Goal: Task Accomplishment & Management: Manage account settings

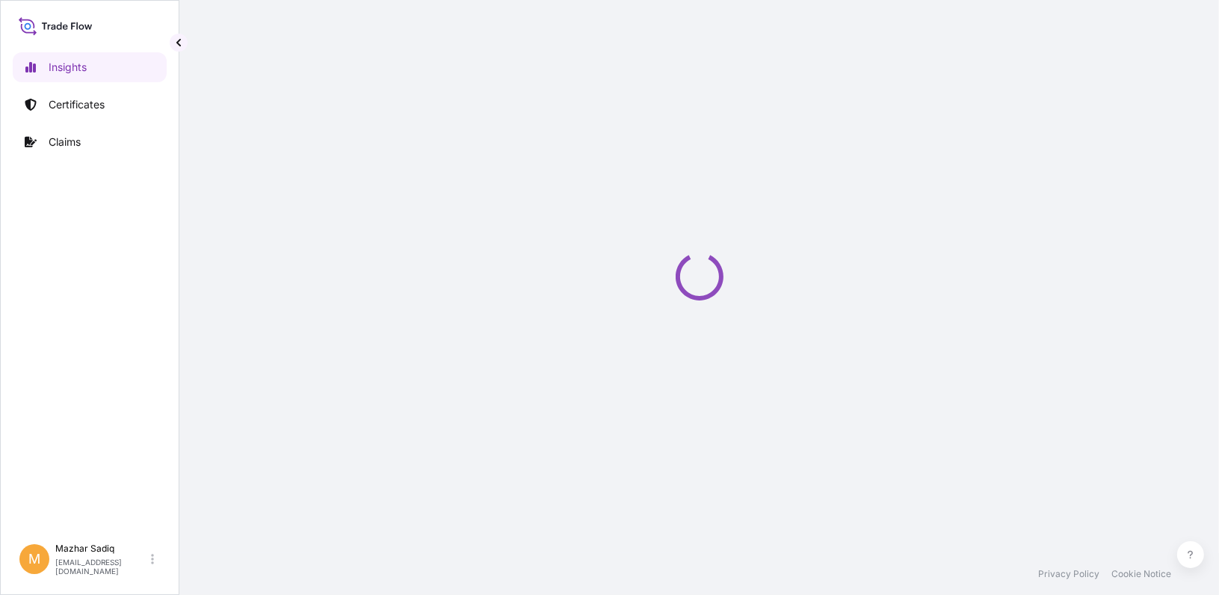
select select "2025"
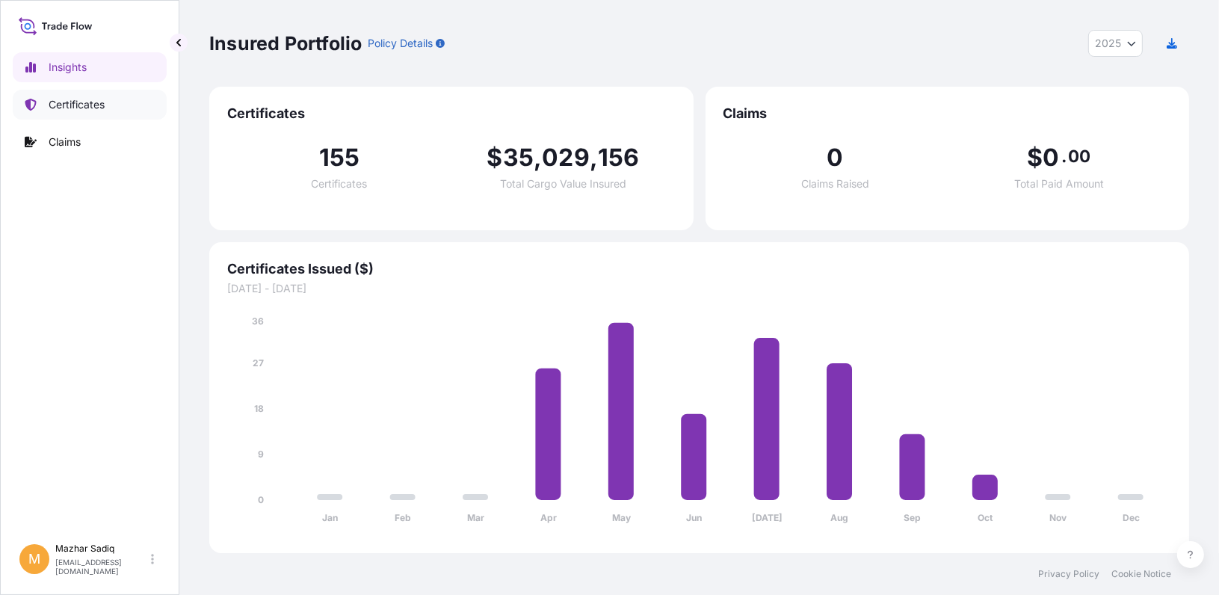
click at [87, 112] on link "Certificates" at bounding box center [90, 105] width 154 height 30
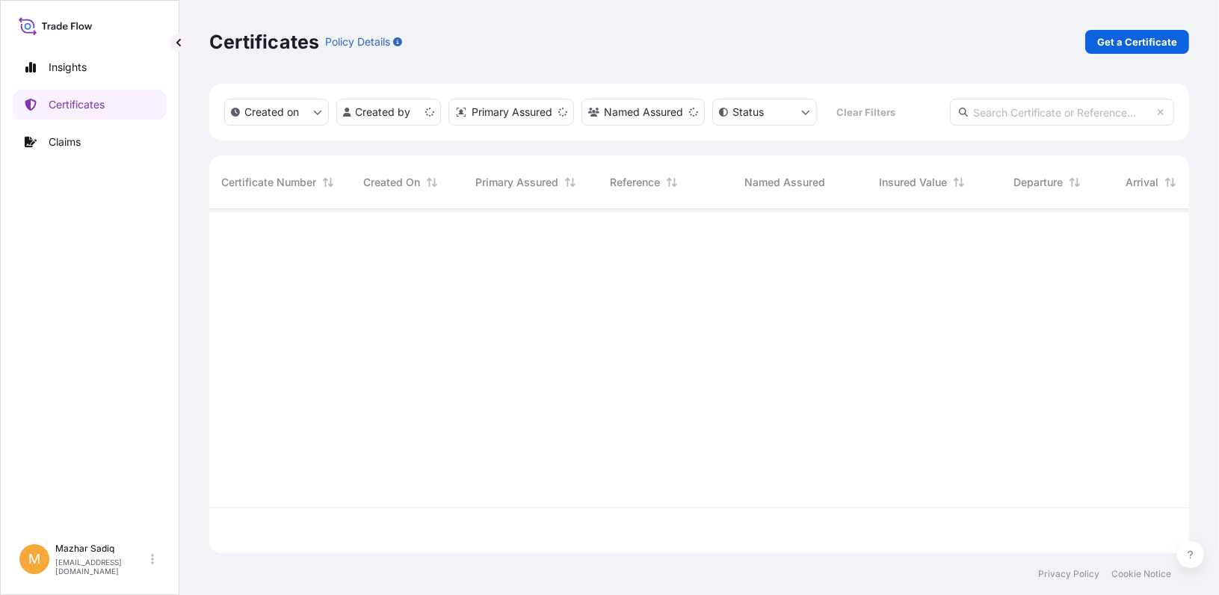
scroll to position [341, 968]
click at [995, 112] on input "text" at bounding box center [1062, 112] width 224 height 27
paste input "Azlaantaham@007"
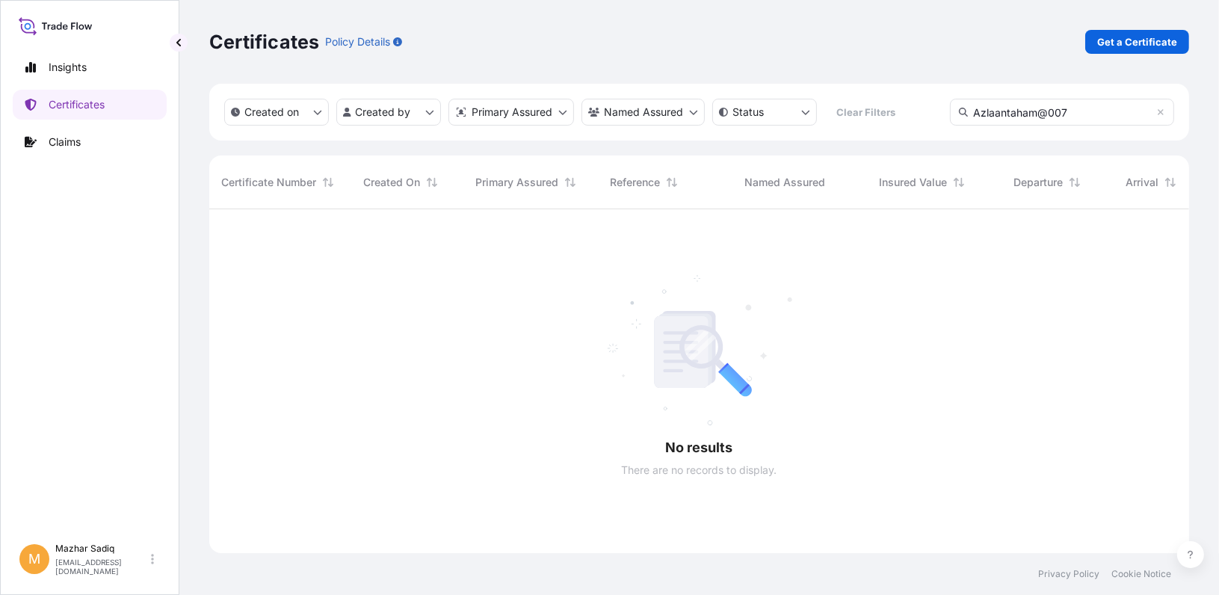
scroll to position [386, 968]
click at [831, 116] on div "Created on Created by Primary Assured Named Assured Status Clear Filters Azlaan…" at bounding box center [699, 112] width 980 height 57
paste input "81464278"
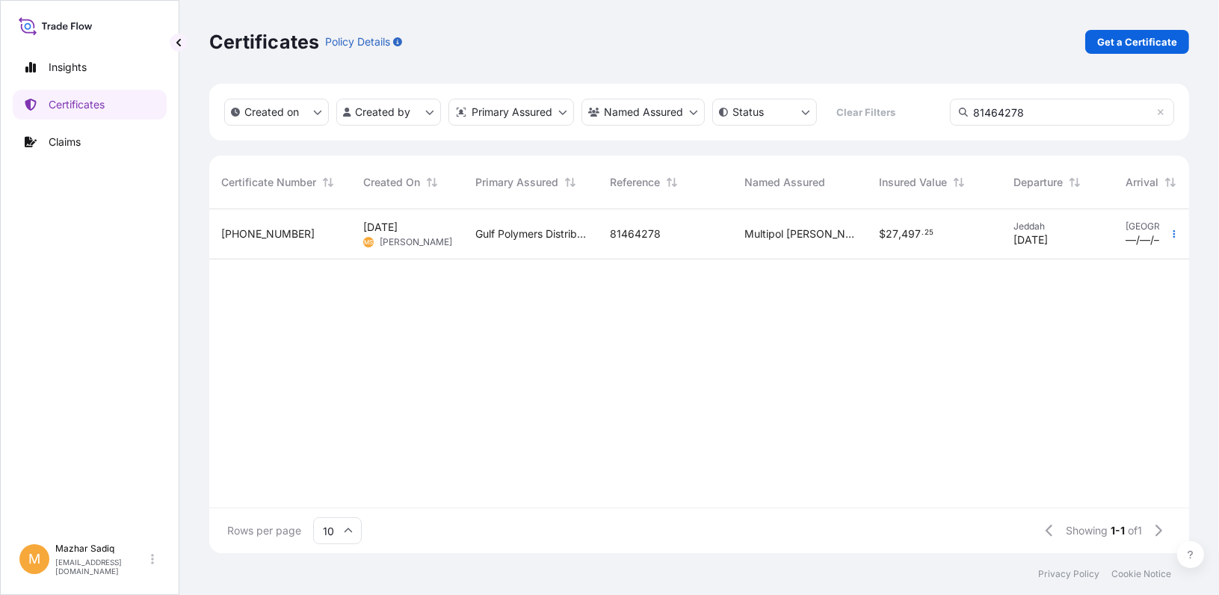
type input "81464278"
click at [260, 237] on span "[PHONE_NUMBER]" at bounding box center [267, 233] width 93 height 15
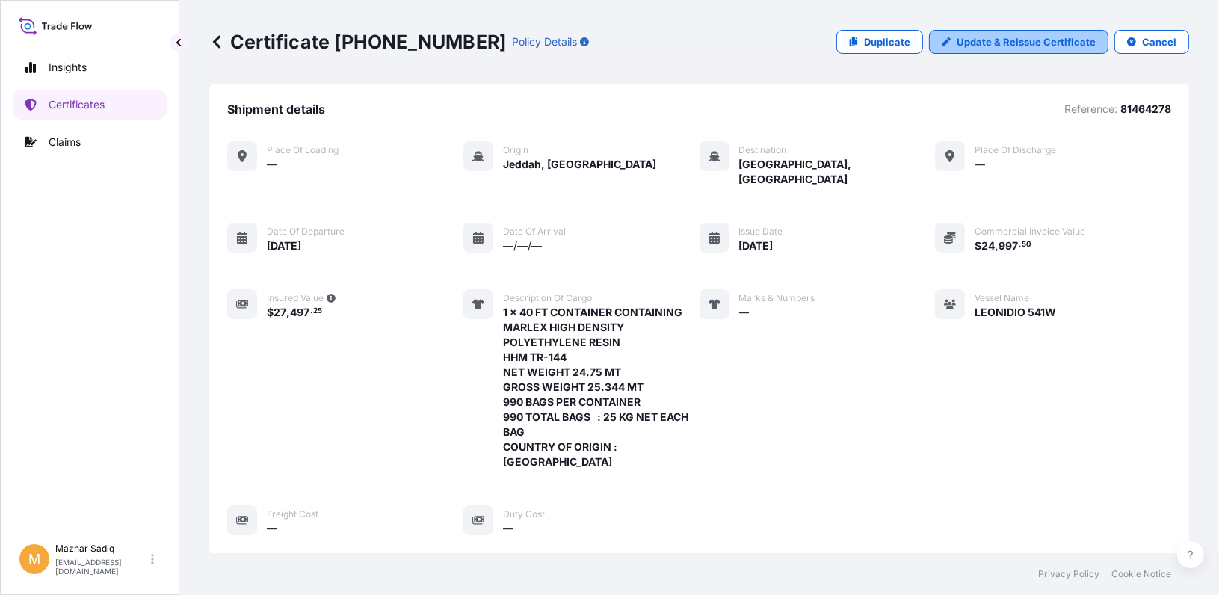
click at [1019, 40] on p "Update & Reissue Certificate" at bounding box center [1025, 41] width 139 height 15
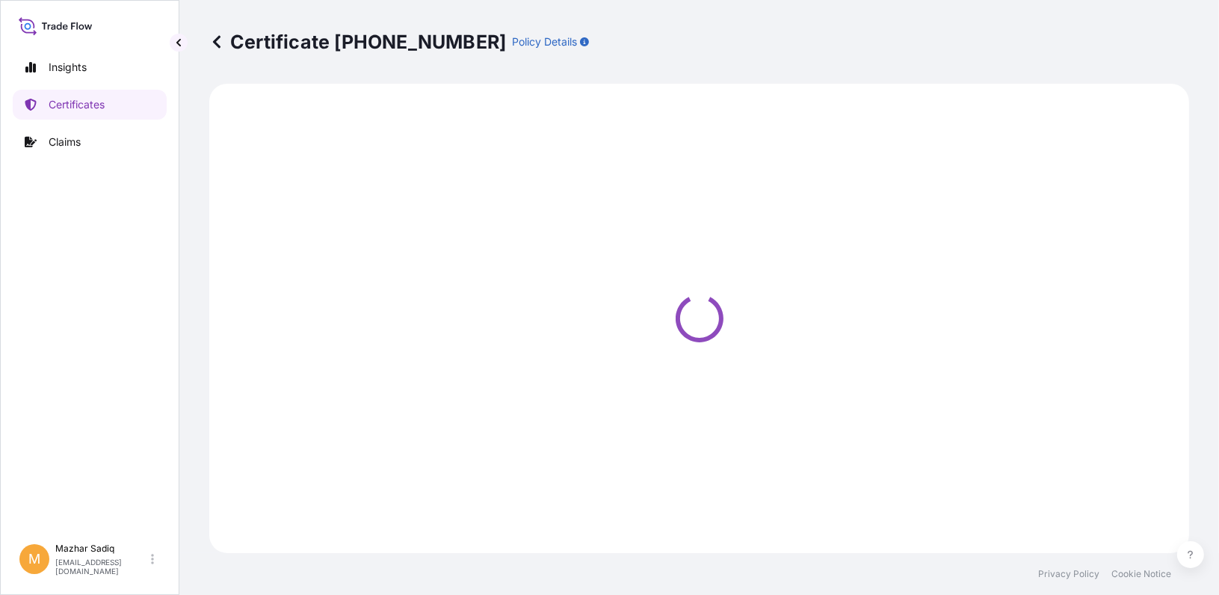
select select "Sea"
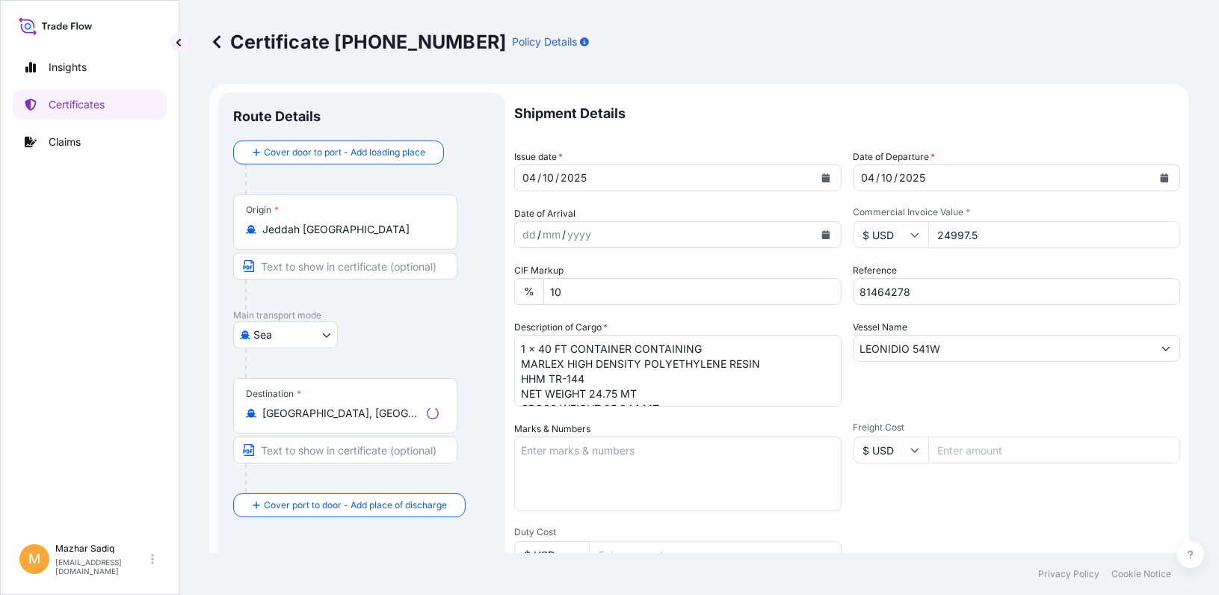
select select "31643"
click at [821, 175] on icon "Calendar" at bounding box center [825, 177] width 8 height 9
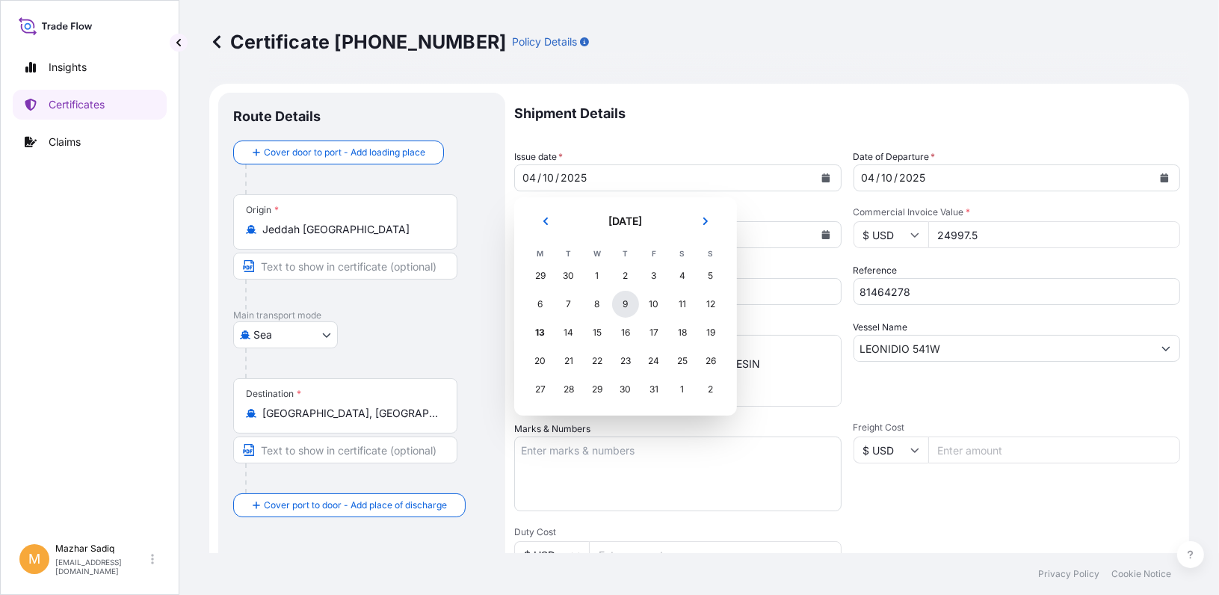
click at [626, 301] on div "9" at bounding box center [625, 304] width 27 height 27
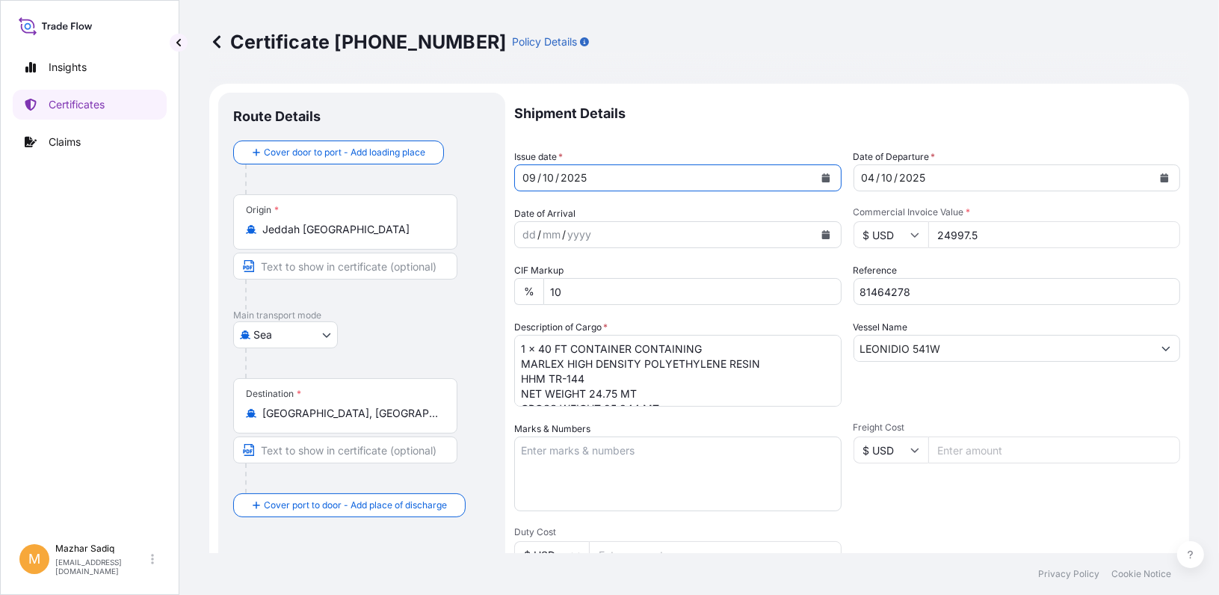
click at [1160, 175] on icon "Calendar" at bounding box center [1164, 177] width 8 height 9
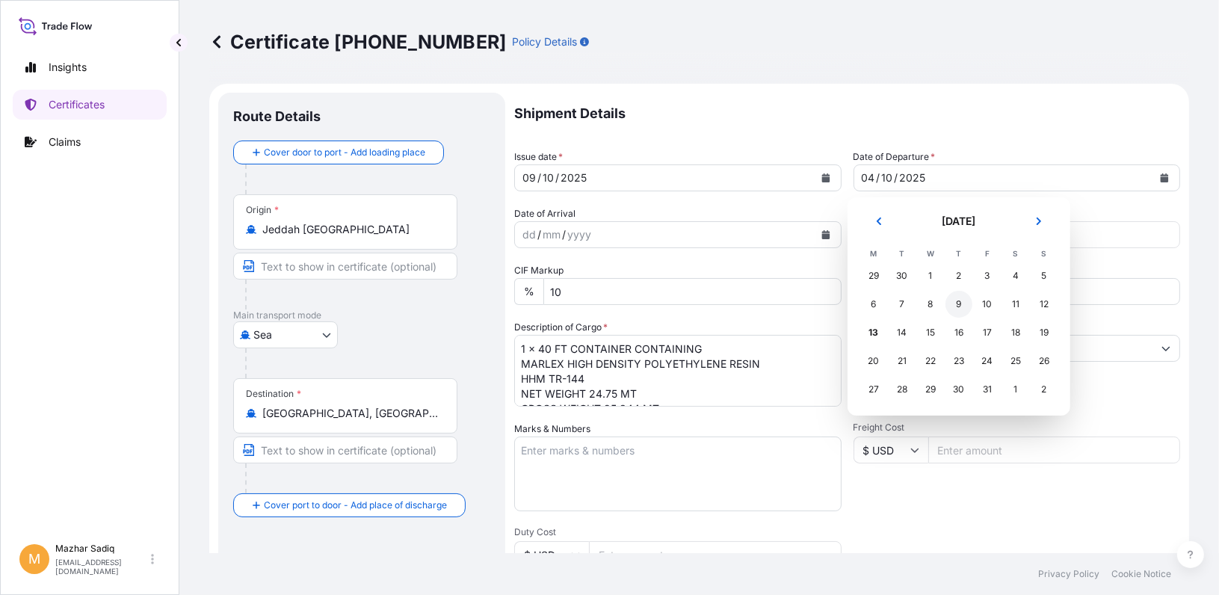
click at [960, 303] on div "9" at bounding box center [958, 304] width 27 height 27
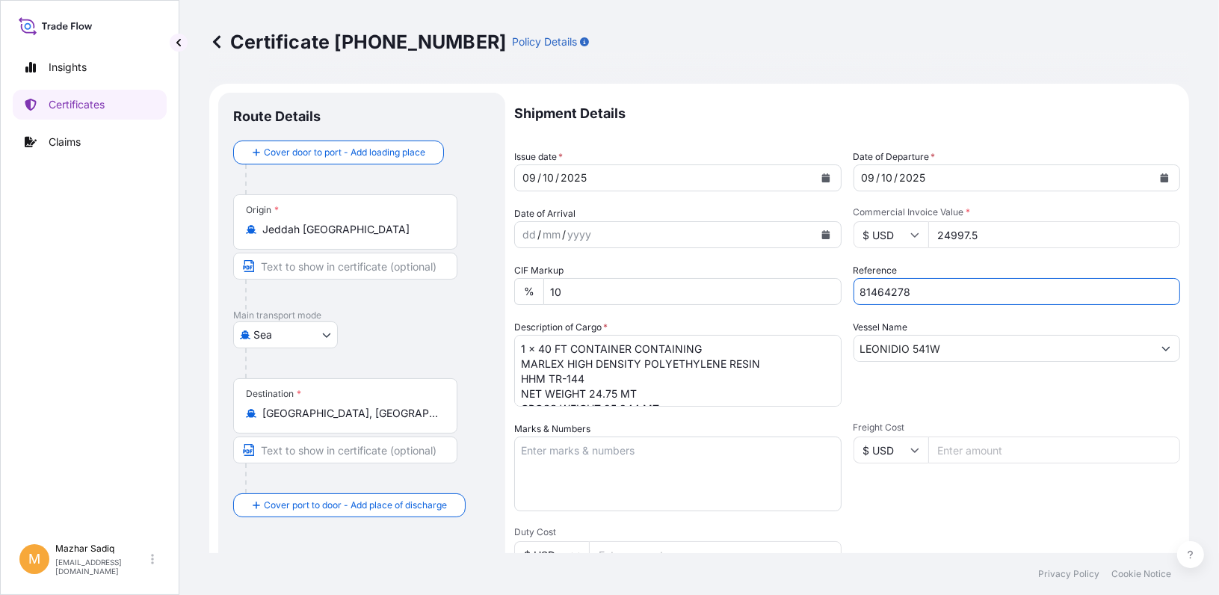
drag, startPoint x: 916, startPoint y: 291, endPoint x: 755, endPoint y: 327, distance: 165.3
click at [755, 296] on div "Shipment Details Issue date * [DATE] Date of Departure * [DATE] Date of Arrival…" at bounding box center [847, 449] width 666 height 712
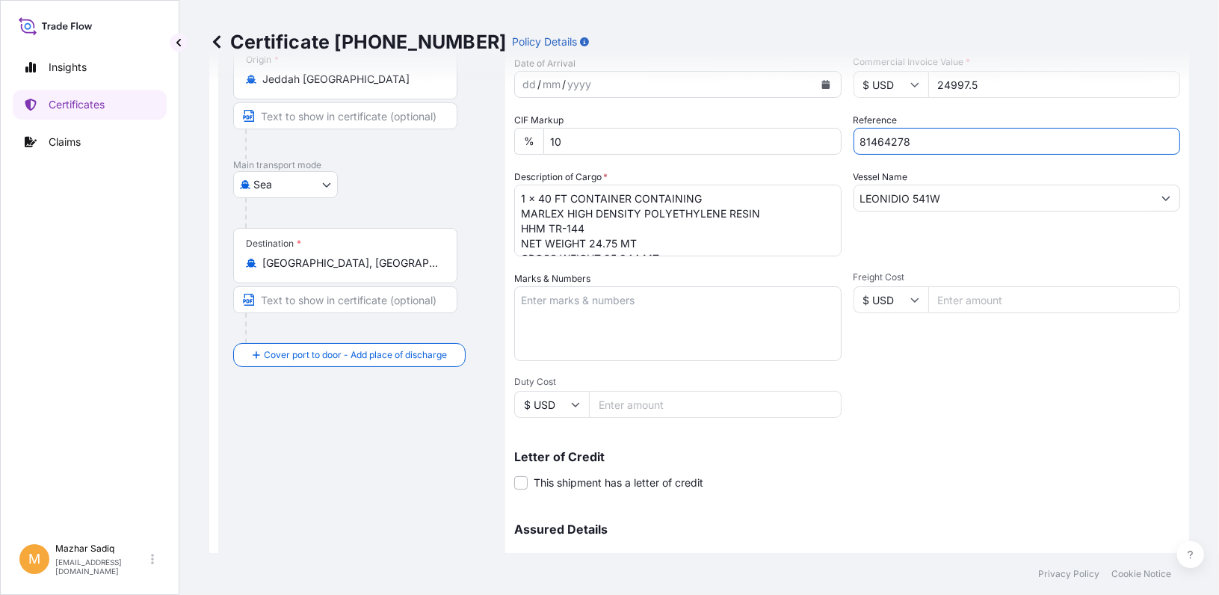
scroll to position [302, 0]
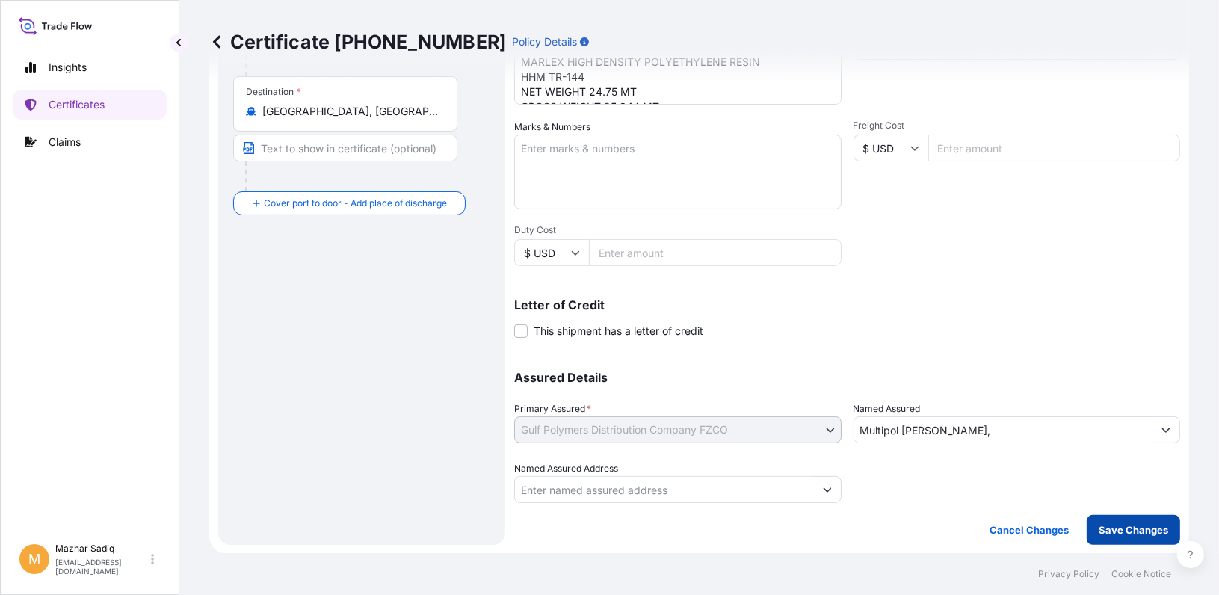
click at [1142, 525] on p "Save Changes" at bounding box center [1132, 529] width 69 height 15
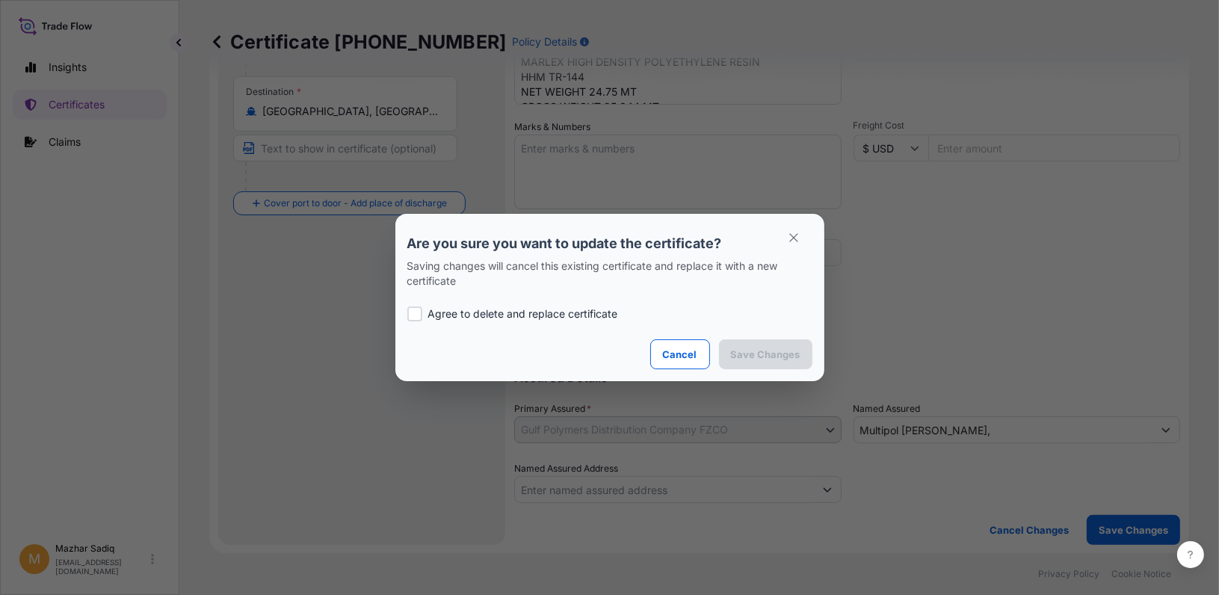
click at [508, 311] on p "Agree to delete and replace certificate" at bounding box center [523, 313] width 190 height 15
checkbox input "true"
click at [767, 357] on p "Save Changes" at bounding box center [765, 354] width 69 height 15
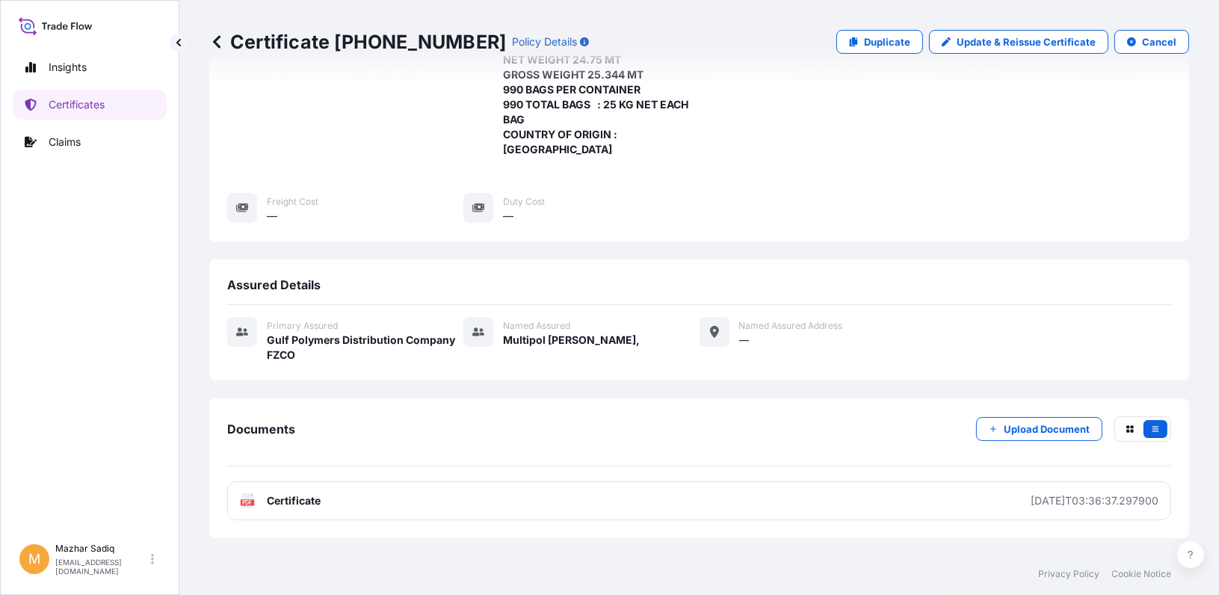
scroll to position [356, 0]
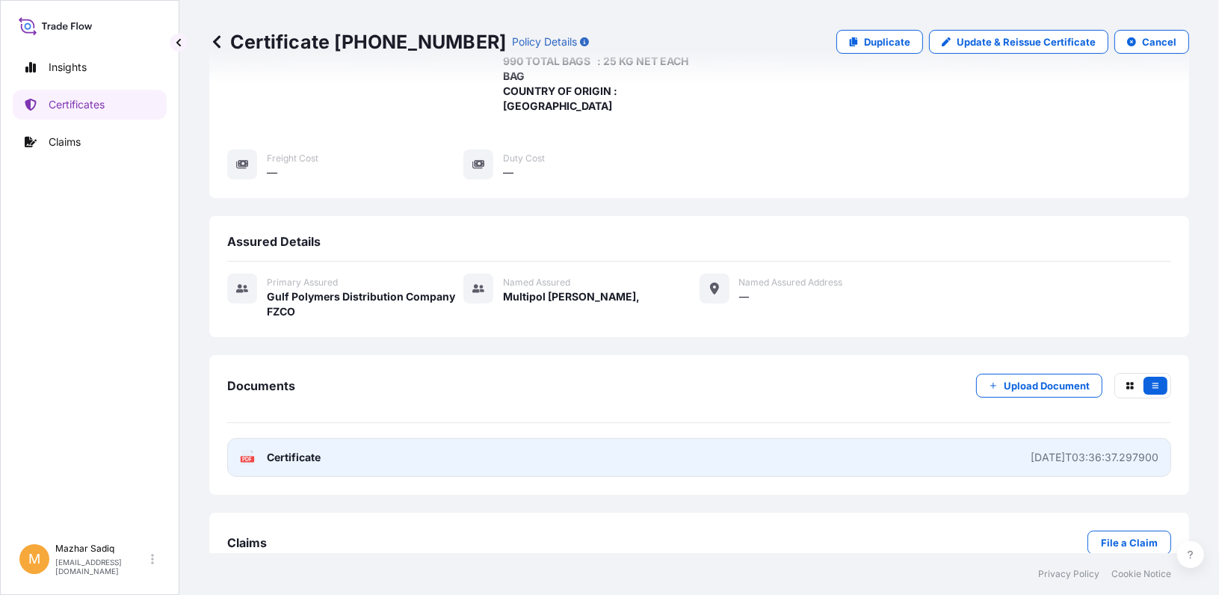
click at [468, 438] on link "PDF Certificate [DATE]T03:36:37.297900" at bounding box center [699, 457] width 944 height 39
